Goal: Find contact information: Find contact information

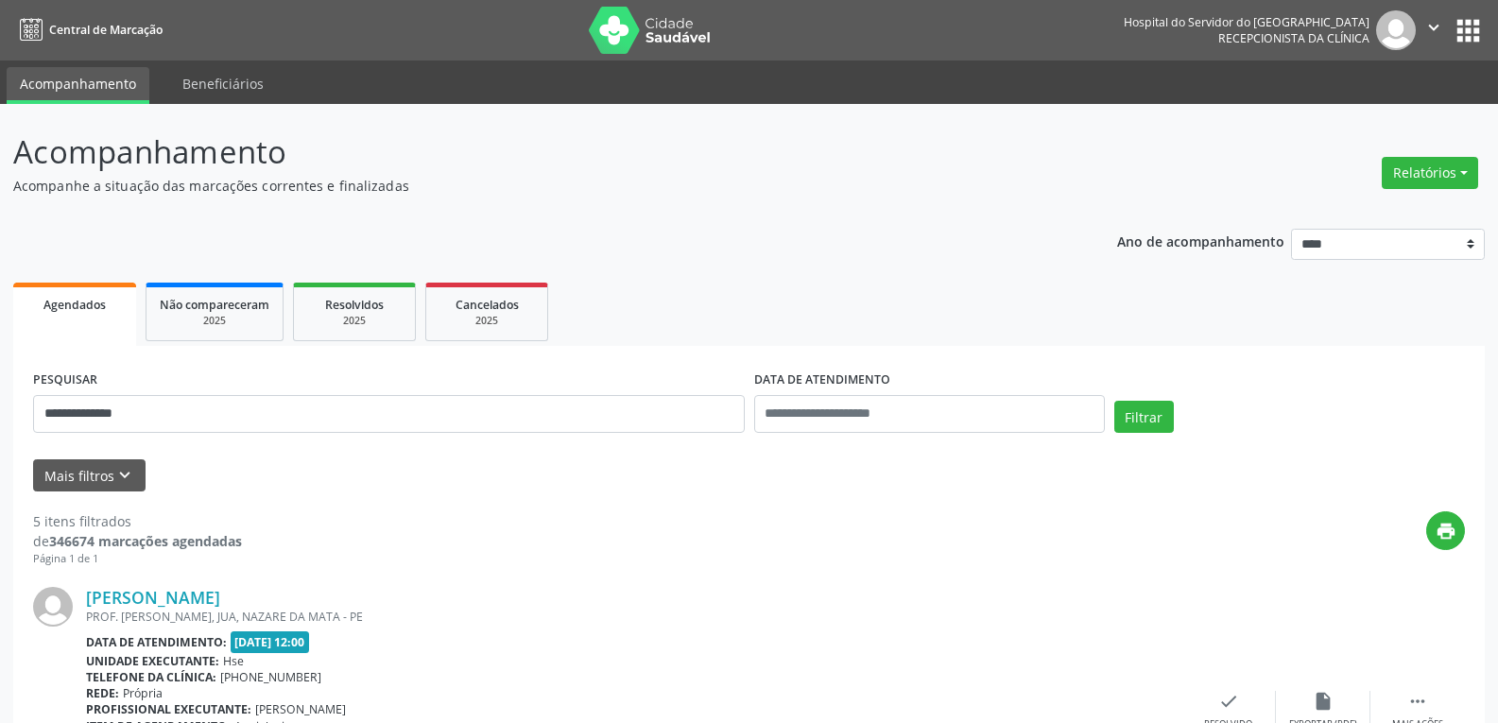
click at [119, 415] on input "**********" at bounding box center [389, 414] width 712 height 38
type input "**********"
click at [1143, 415] on button "Filtrar" at bounding box center [1144, 417] width 60 height 32
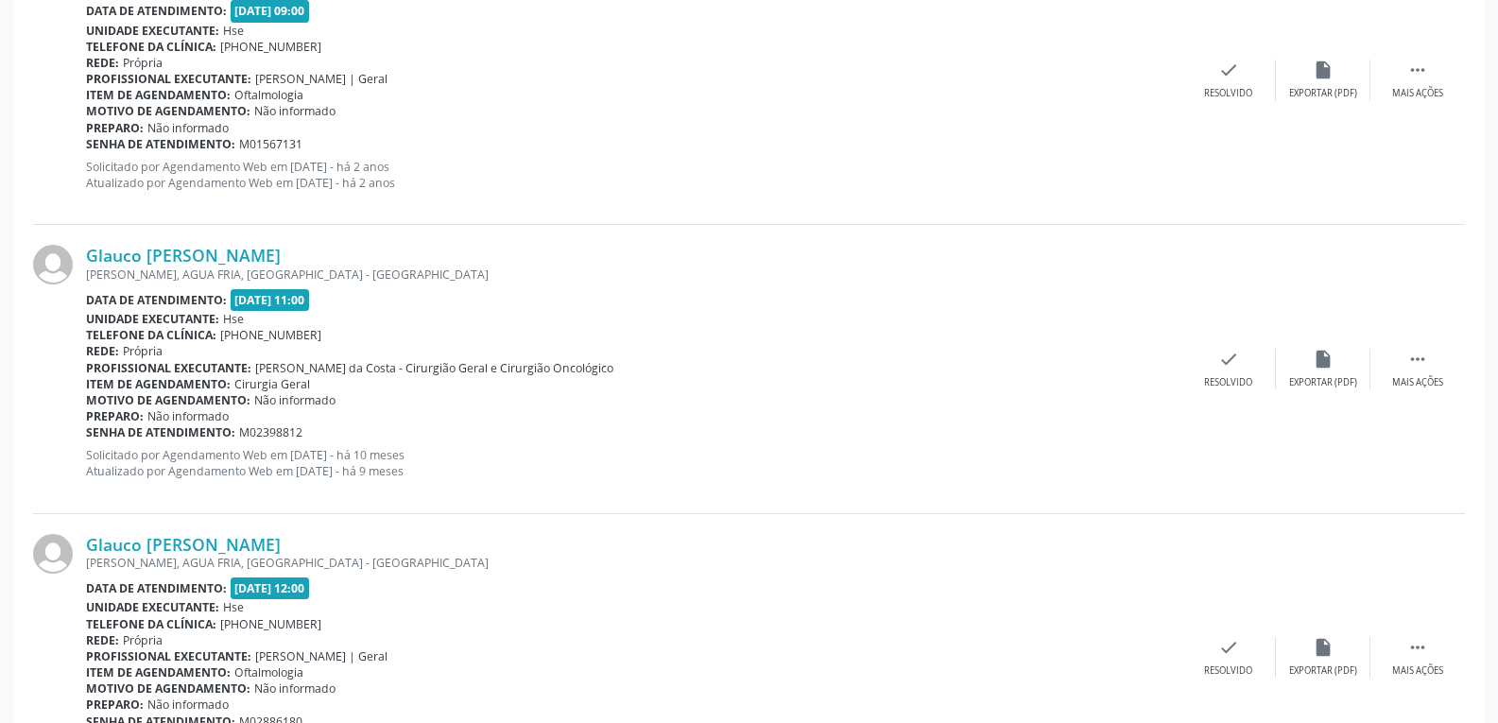
scroll to position [3341, 0]
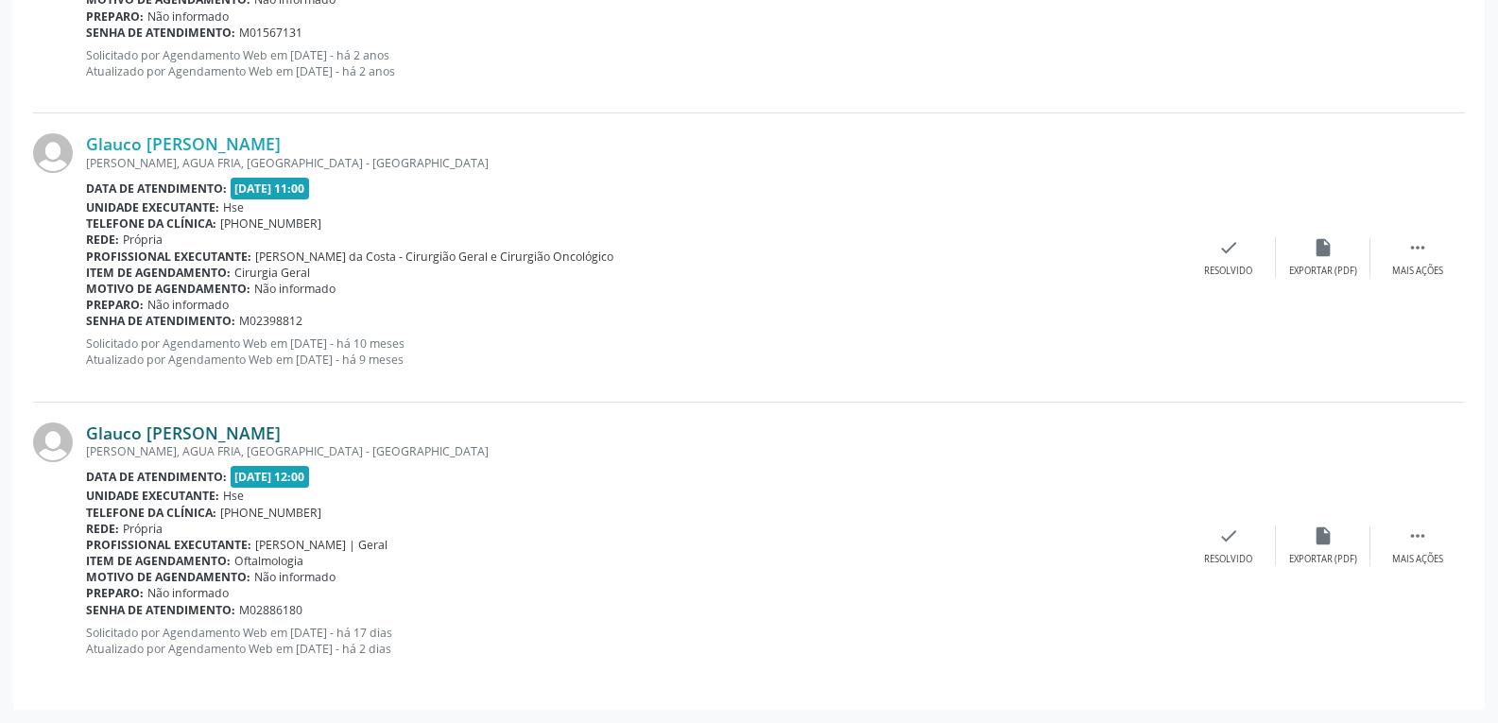
click at [177, 431] on link "Glauco [PERSON_NAME]" at bounding box center [183, 433] width 195 height 21
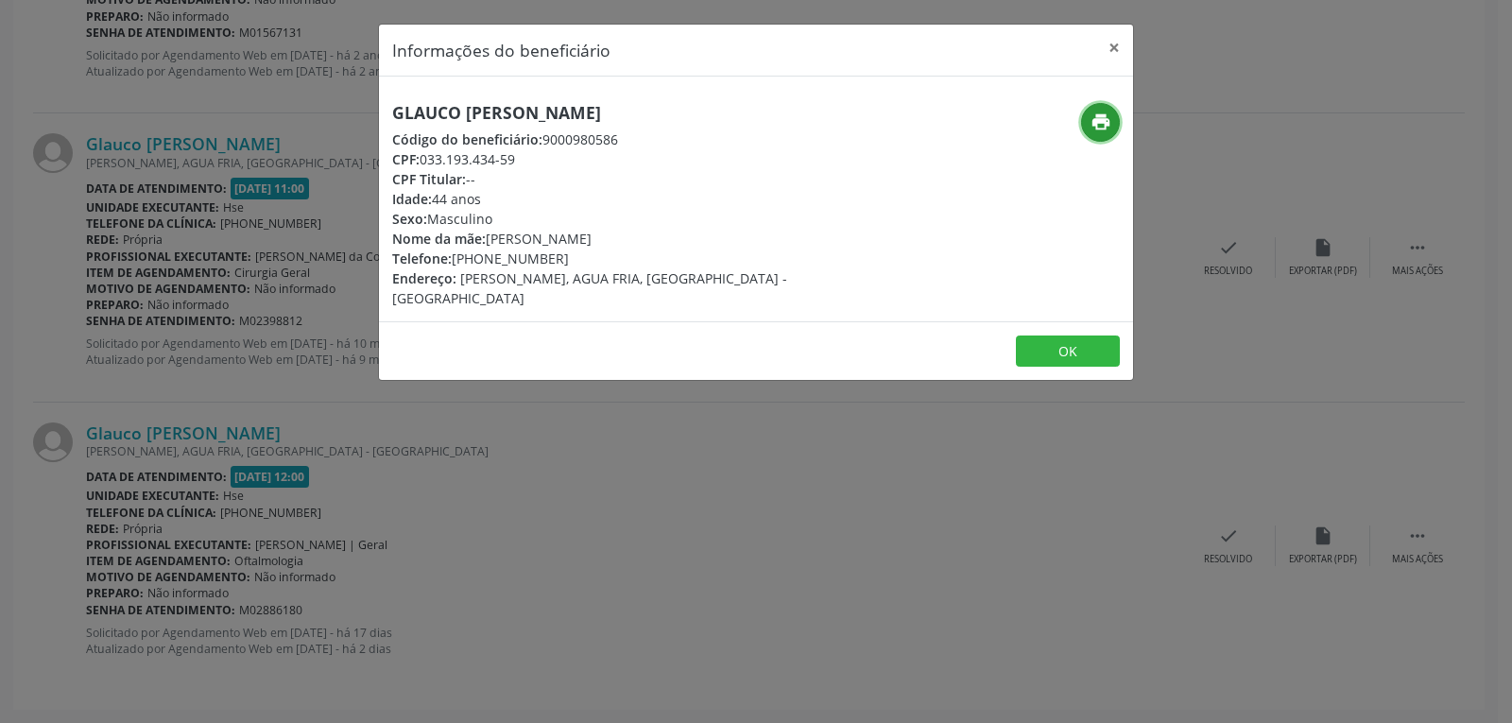
click at [1110, 111] on button "print" at bounding box center [1100, 122] width 39 height 39
drag, startPoint x: 423, startPoint y: 160, endPoint x: 564, endPoint y: 159, distance: 141.8
click at [564, 159] on div "CPF: 033.193.434-59" at bounding box center [630, 159] width 476 height 20
copy div "033.193.434-59"
drag, startPoint x: 479, startPoint y: 258, endPoint x: 585, endPoint y: 258, distance: 105.9
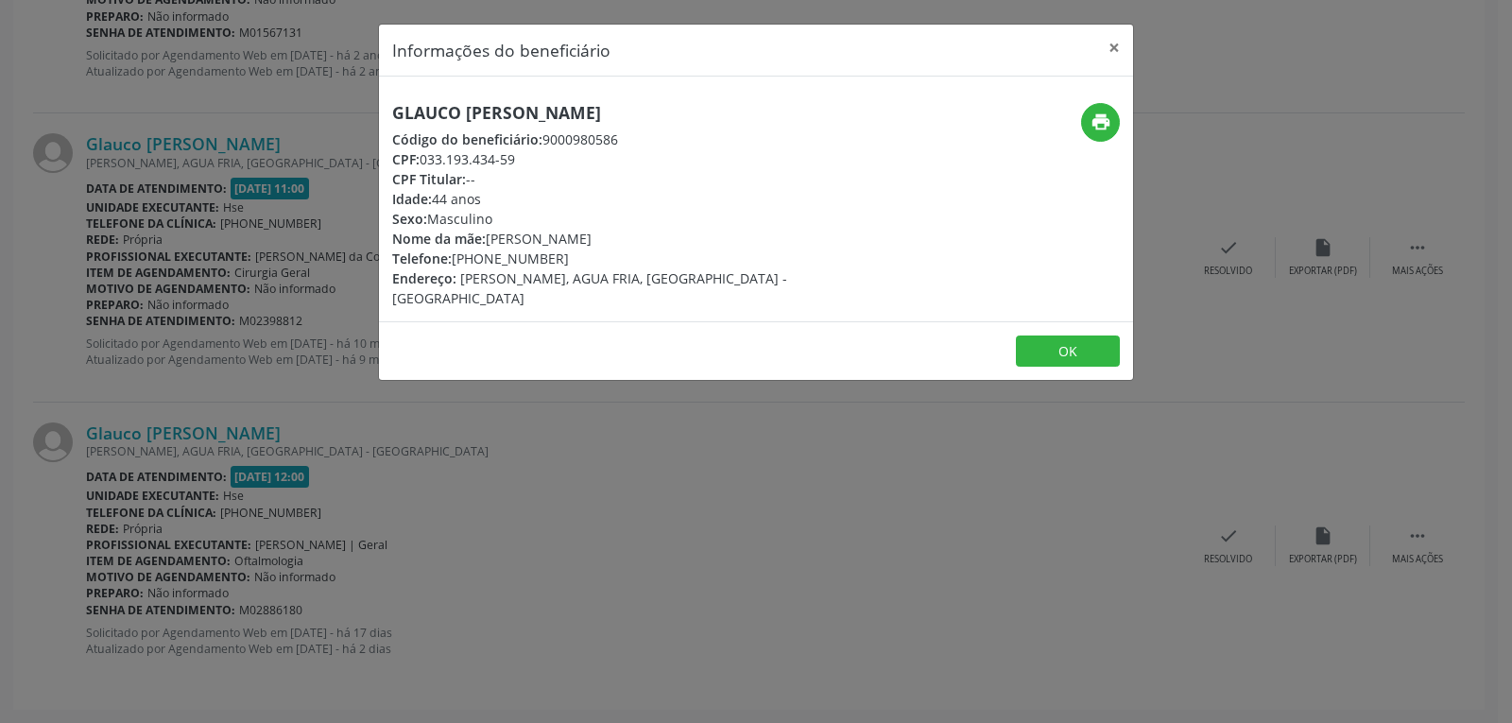
click at [585, 258] on div "Telefone: [PHONE_NUMBER]" at bounding box center [630, 259] width 476 height 20
copy div "98790-4200"
click at [1111, 43] on button "×" at bounding box center [1115, 48] width 38 height 46
